Goal: Task Accomplishment & Management: Manage account settings

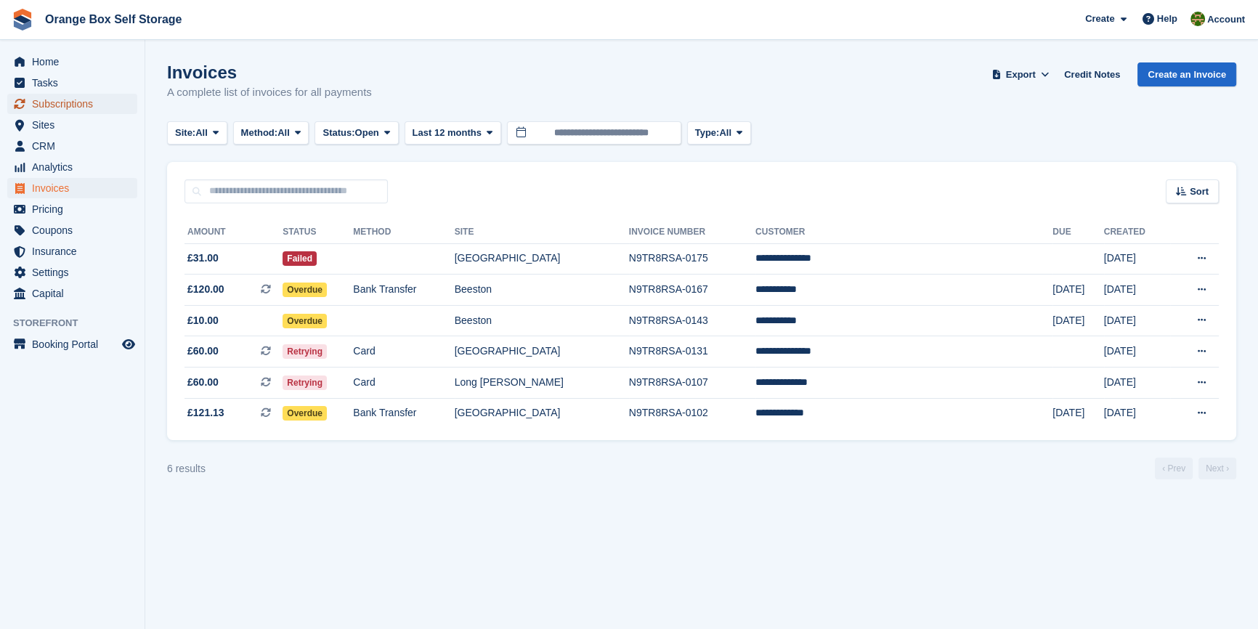
click at [60, 108] on span "Subscriptions" at bounding box center [75, 104] width 87 height 20
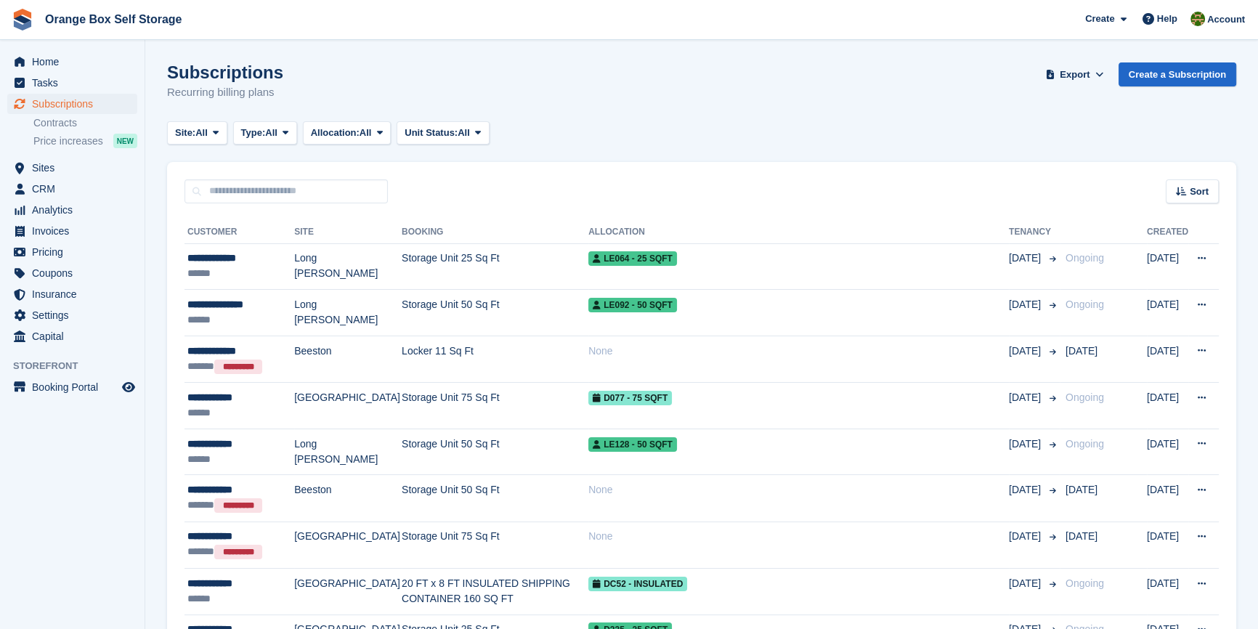
click at [68, 493] on aside "Home Tasks Subscriptions Subscriptions Subscriptions Contracts Price increases …" at bounding box center [72, 318] width 145 height 556
click at [277, 195] on input "text" at bounding box center [285, 191] width 203 height 24
type input "****"
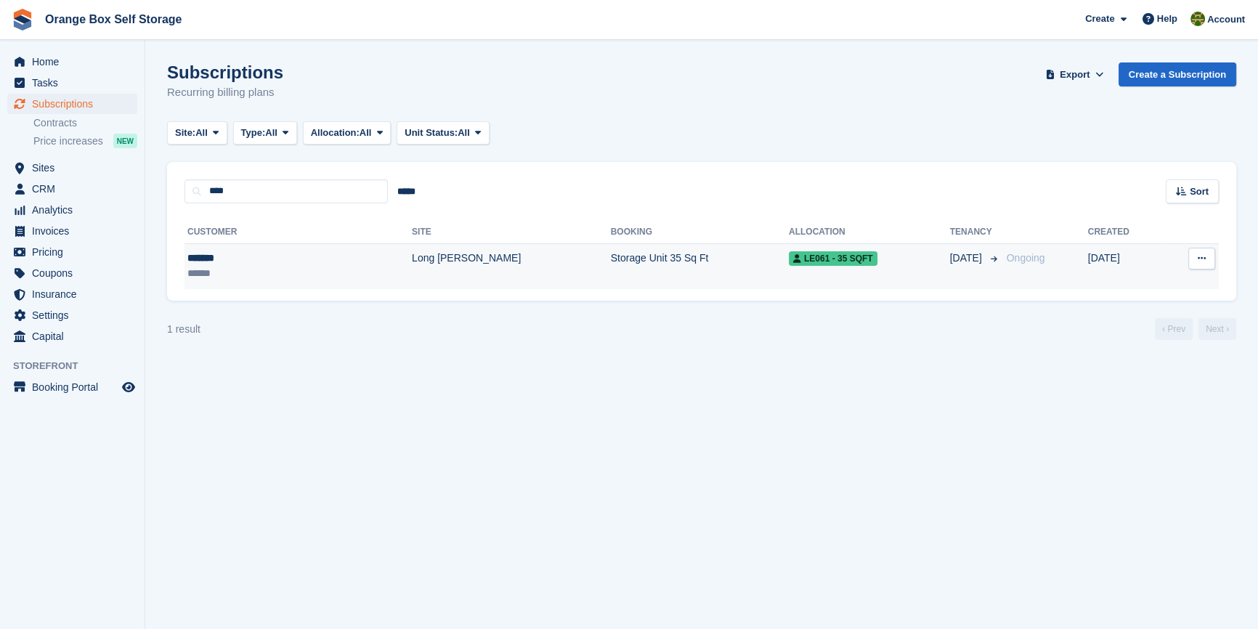
click at [267, 266] on div "******" at bounding box center [248, 273] width 122 height 15
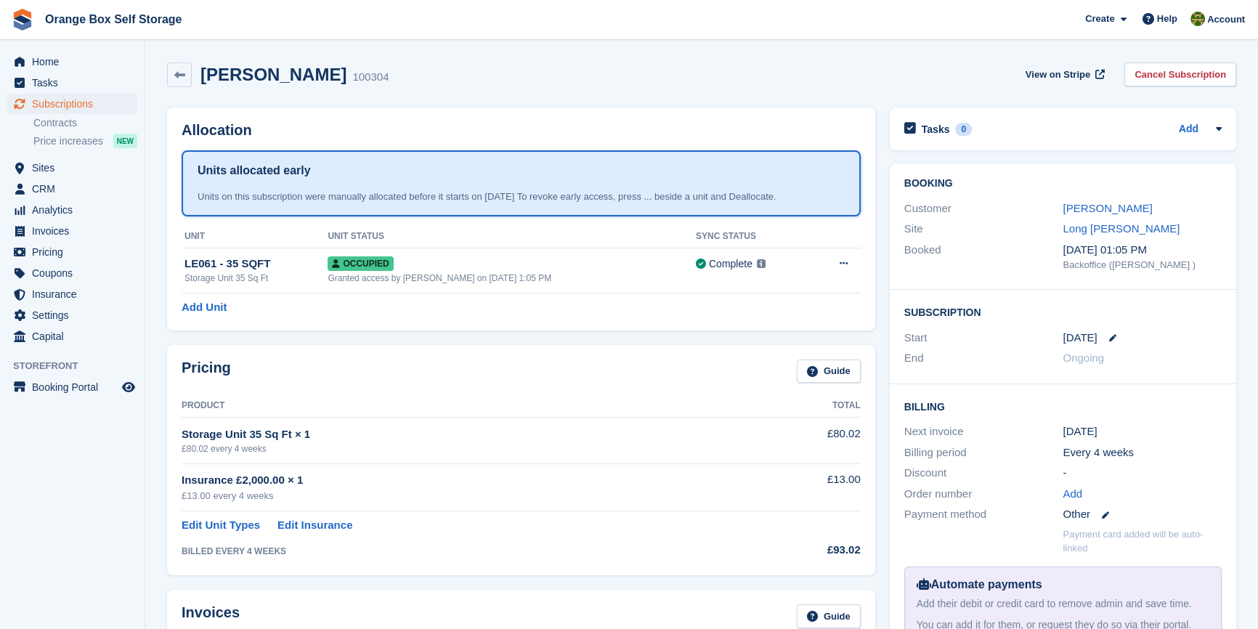
click at [63, 517] on aside "Home Tasks Subscriptions Subscriptions Subscriptions Contracts Price increases …" at bounding box center [72, 318] width 145 height 556
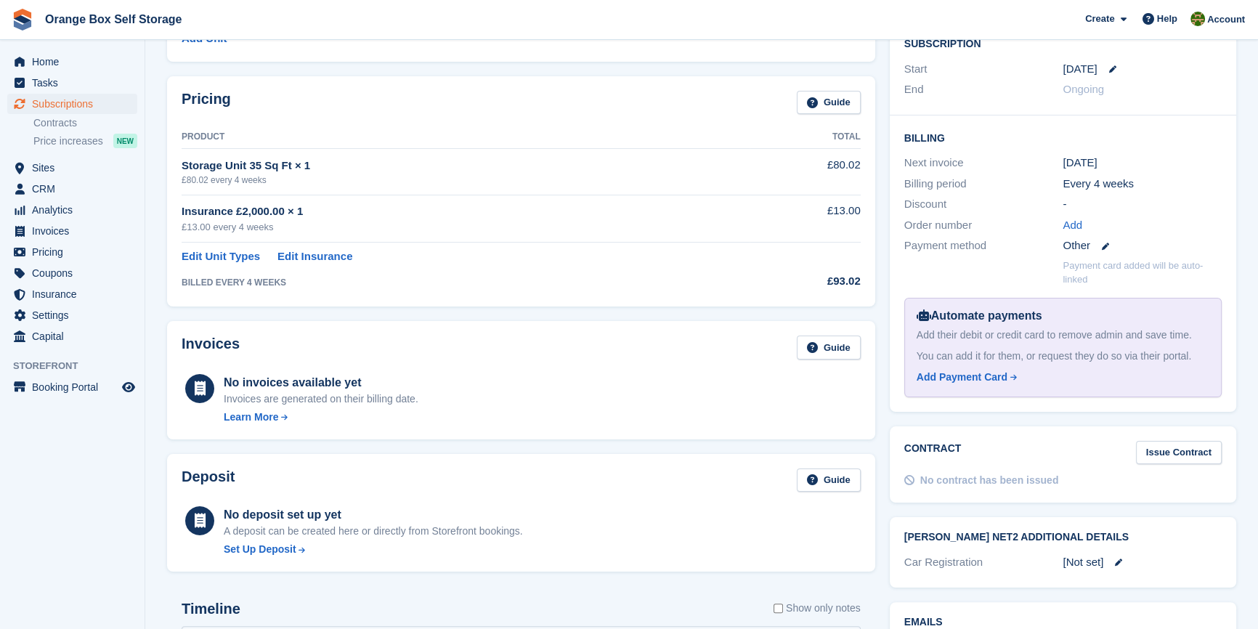
scroll to position [282, 0]
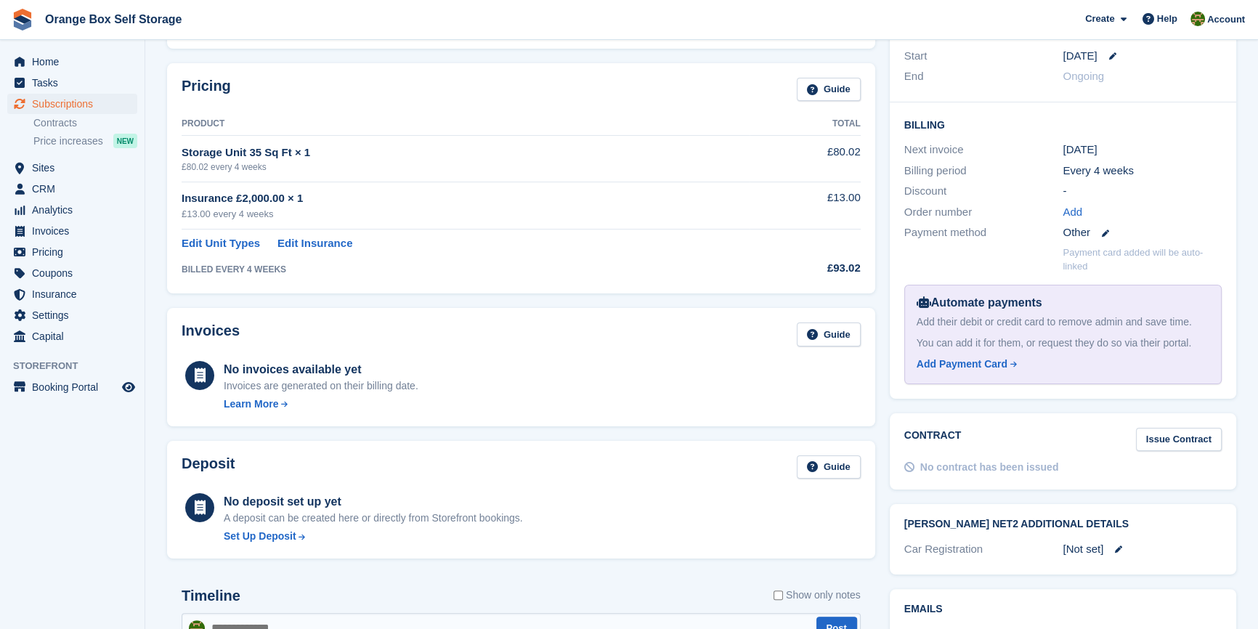
click at [49, 504] on aside "Home Tasks Subscriptions Subscriptions Subscriptions Contracts Price increases …" at bounding box center [72, 318] width 145 height 556
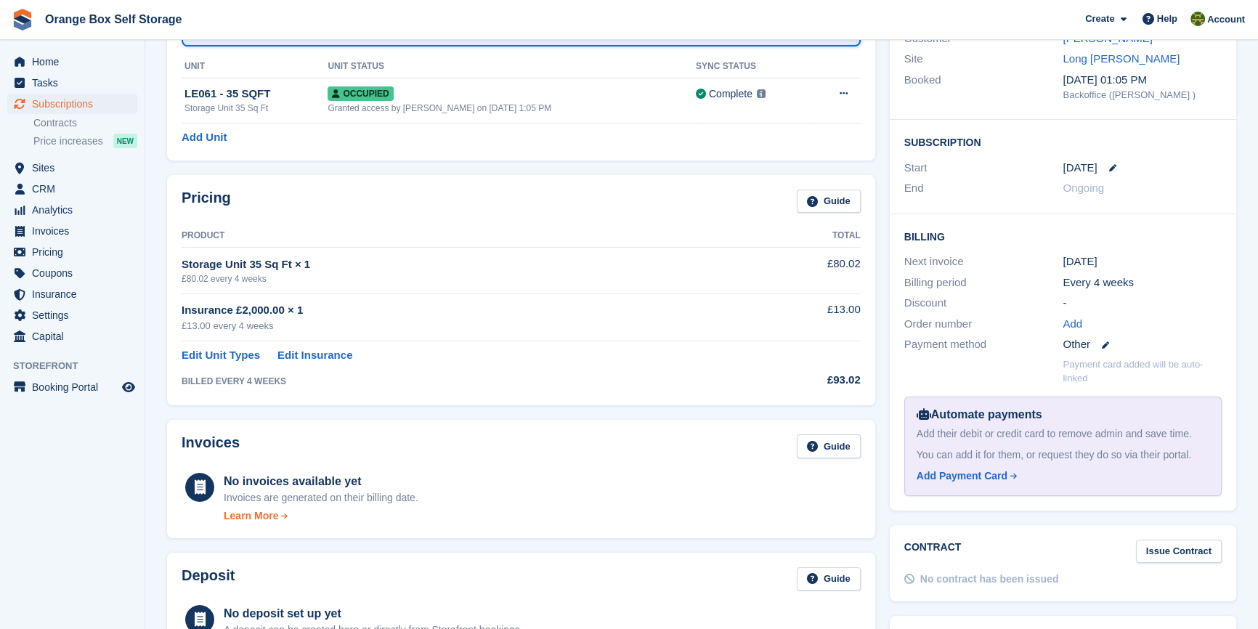
scroll to position [150, 0]
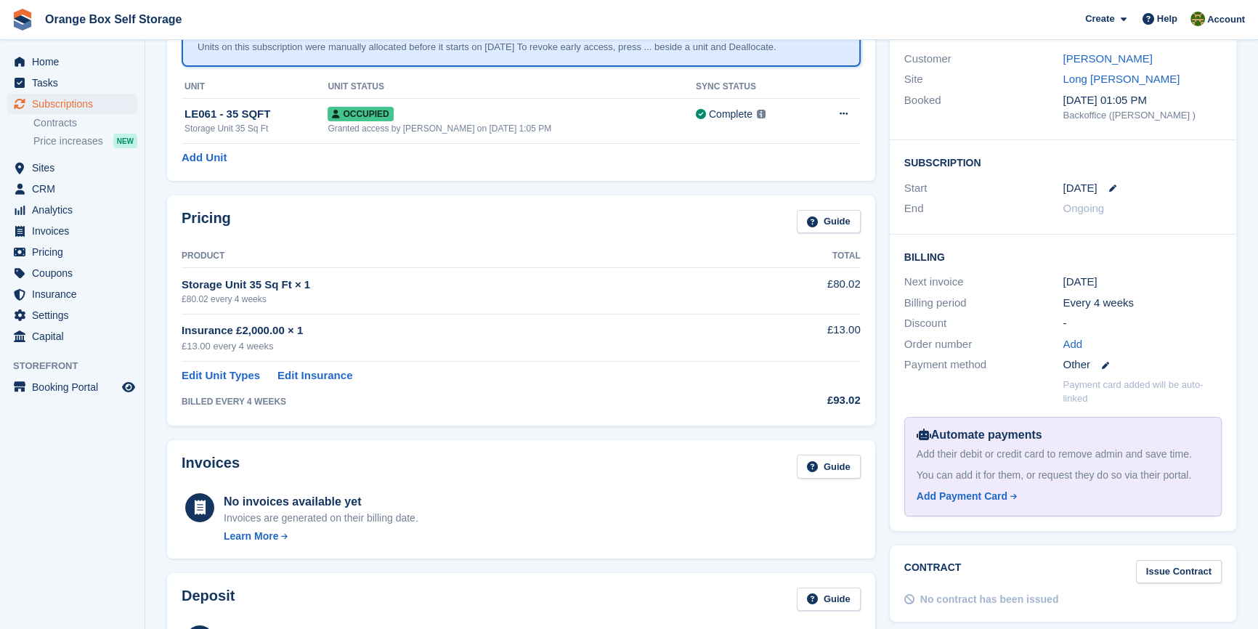
click at [84, 483] on aside "Home Tasks Subscriptions Subscriptions Subscriptions Contracts Price increases …" at bounding box center [72, 318] width 145 height 556
click at [105, 530] on aside "Home Tasks Subscriptions Subscriptions Subscriptions Contracts Price increases …" at bounding box center [72, 318] width 145 height 556
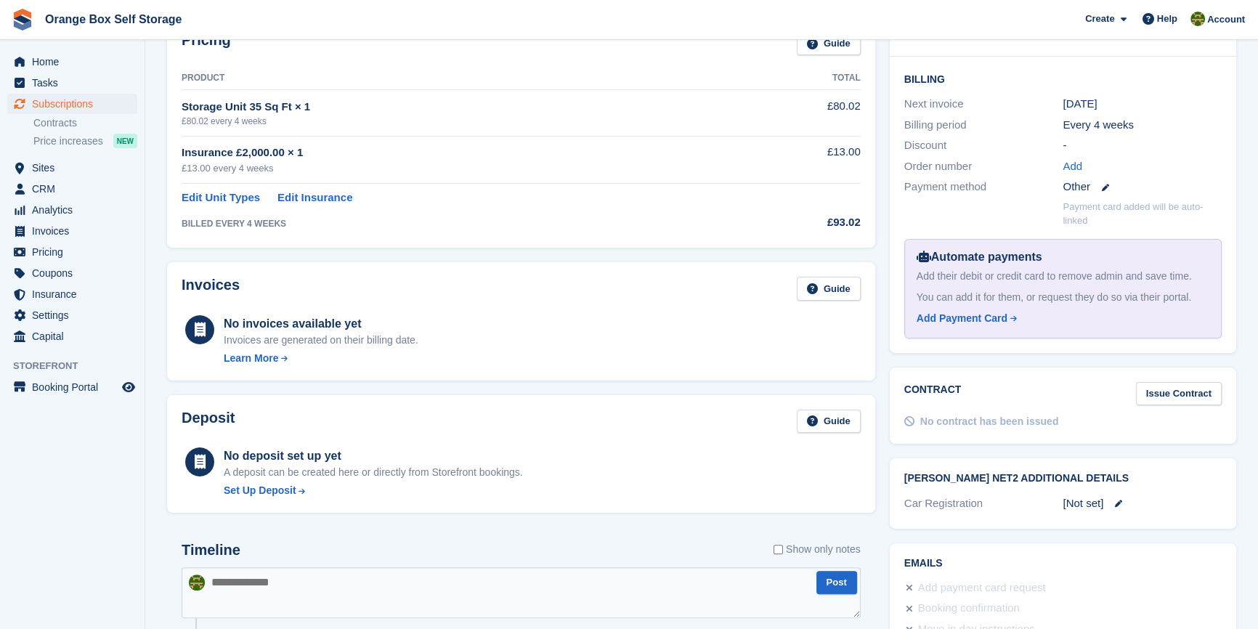
scroll to position [65, 0]
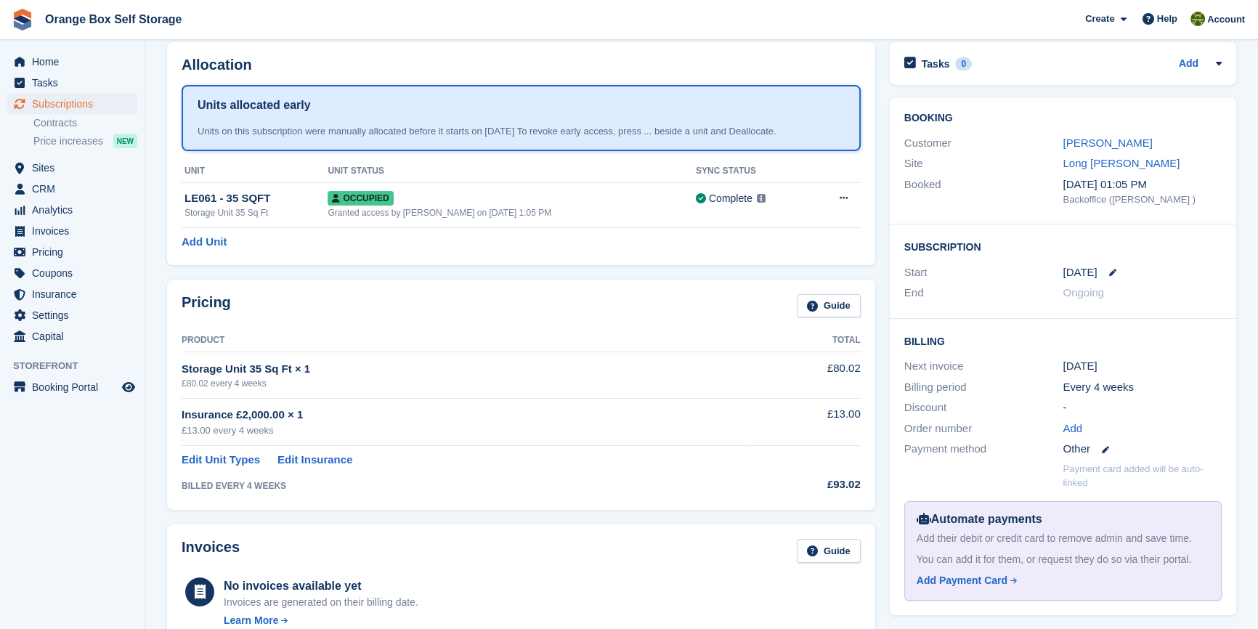
click at [1088, 155] on div "Long [PERSON_NAME]" at bounding box center [1142, 163] width 159 height 17
click at [1087, 144] on link "[PERSON_NAME]" at bounding box center [1107, 143] width 89 height 12
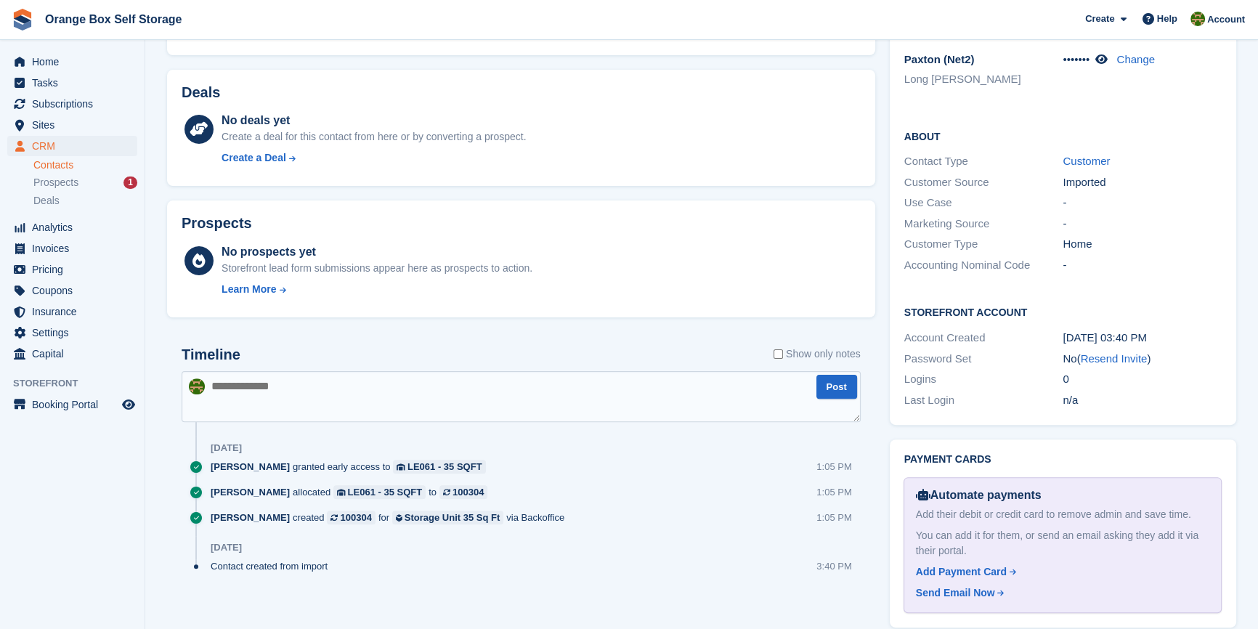
scroll to position [502, 0]
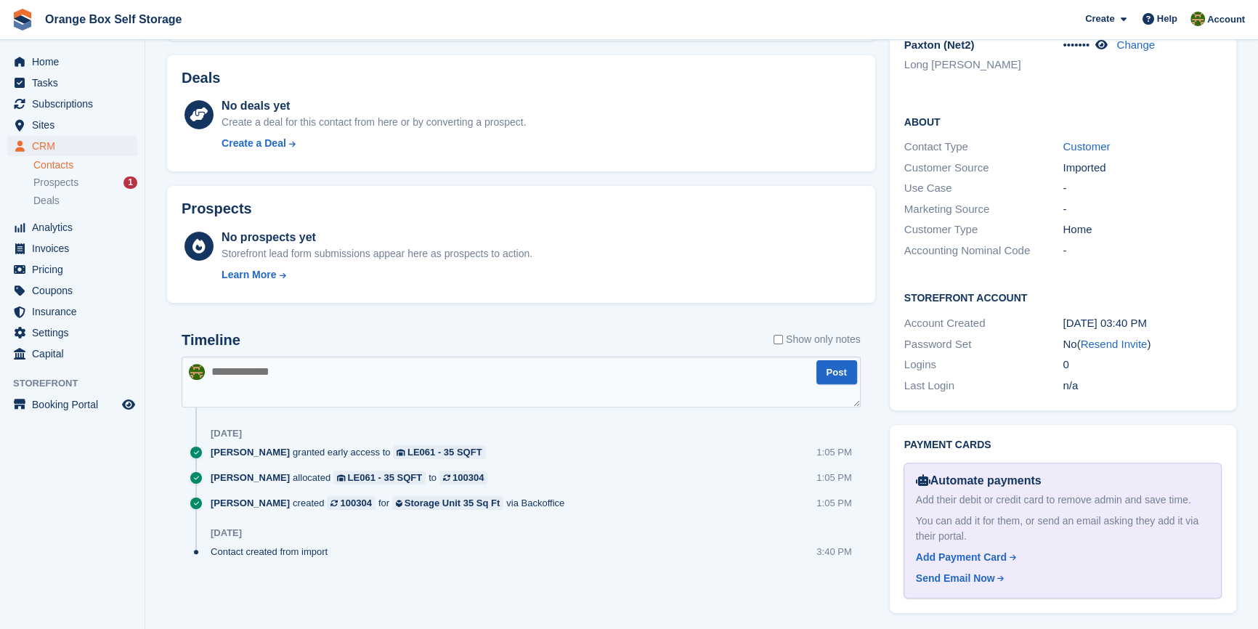
click at [58, 505] on aside "Home Tasks Subscriptions Subscriptions Subscriptions Contracts Price increases …" at bounding box center [72, 318] width 145 height 556
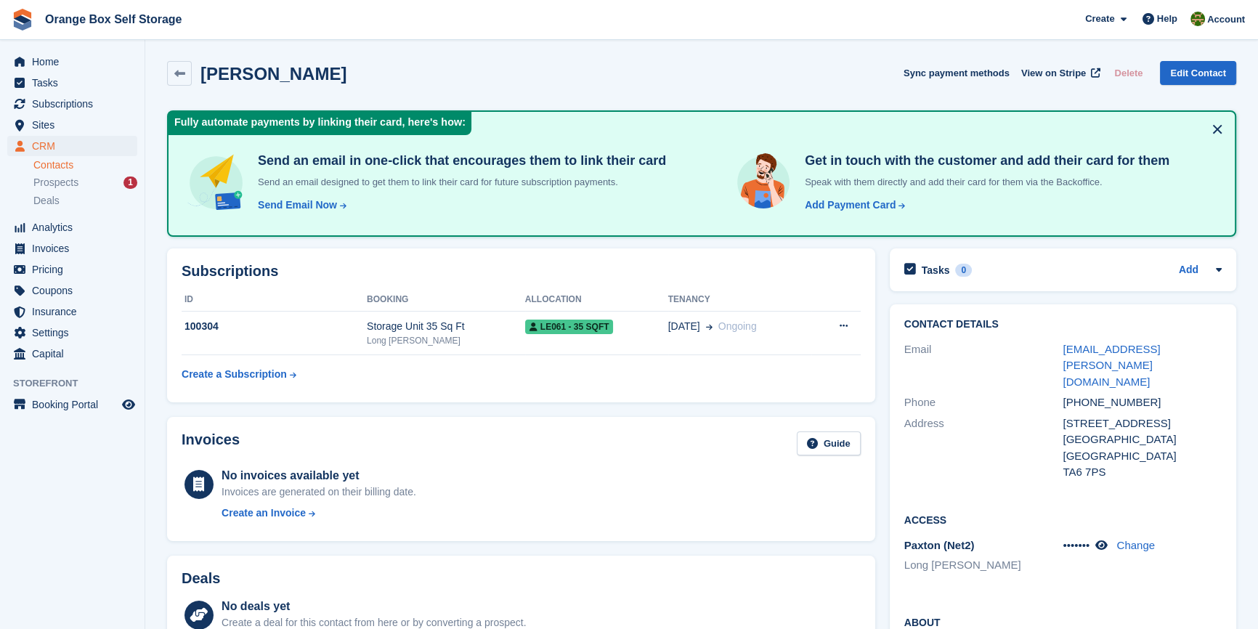
scroll to position [0, 0]
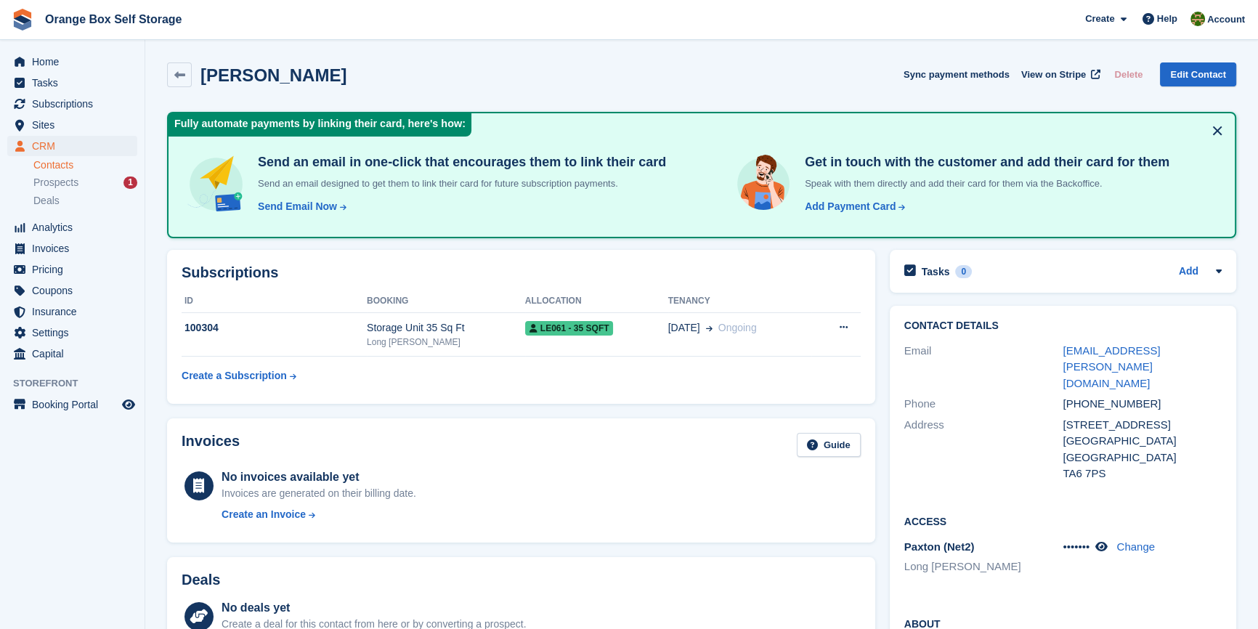
click at [504, 413] on div "Invoices Guide No invoices available yet Invoices are generated on their billin…" at bounding box center [521, 480] width 723 height 139
click at [94, 179] on div "Prospects 1" at bounding box center [85, 183] width 104 height 14
